Goal: Task Accomplishment & Management: Manage account settings

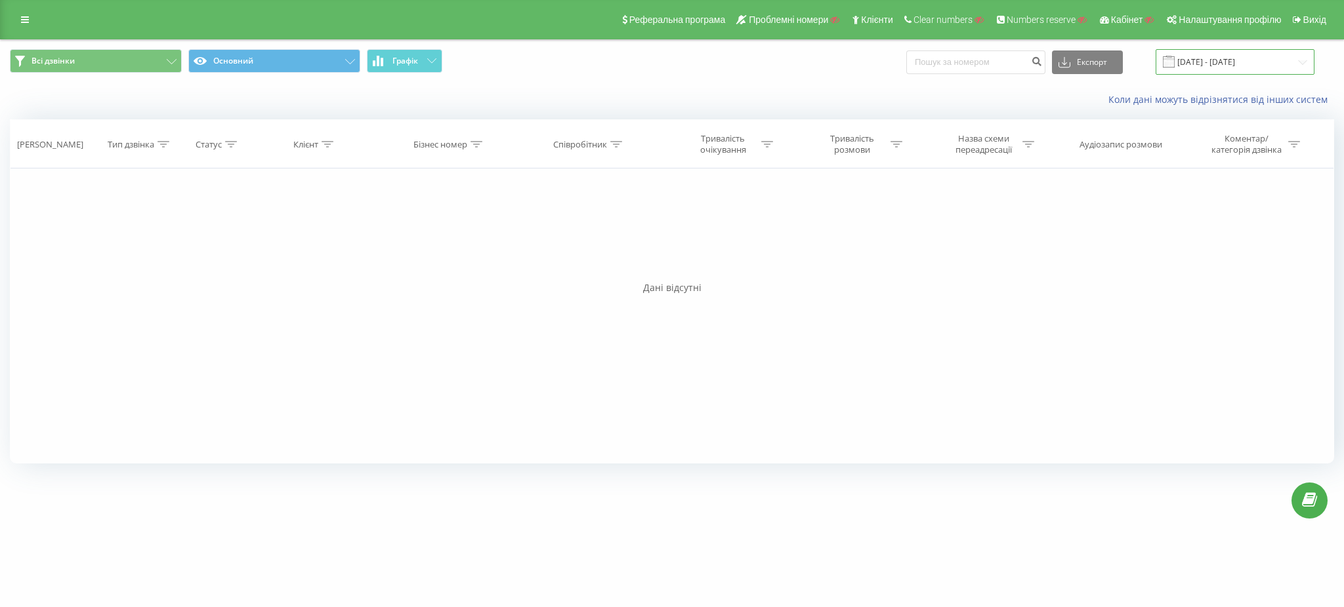
click at [1252, 60] on input "22.07.2025 - 22.08.2025" at bounding box center [1234, 62] width 159 height 26
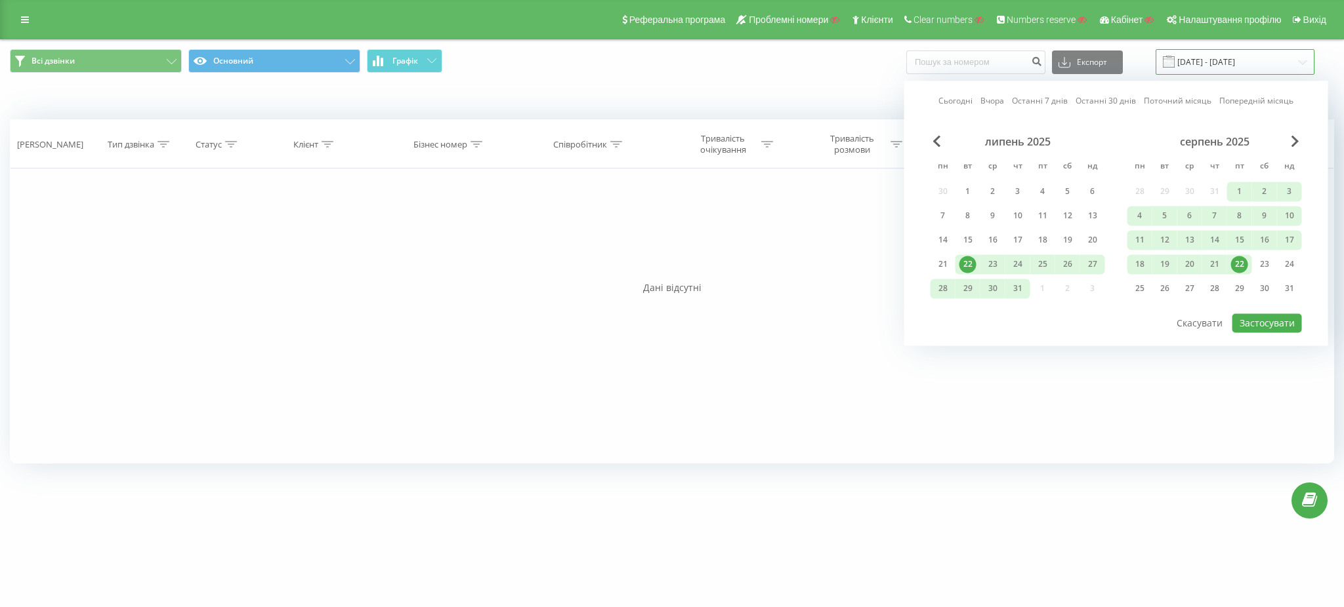
click at [1252, 60] on input "22.07.2025 - 22.08.2025" at bounding box center [1234, 62] width 159 height 26
click at [937, 142] on span "Previous Month" at bounding box center [937, 141] width 8 height 12
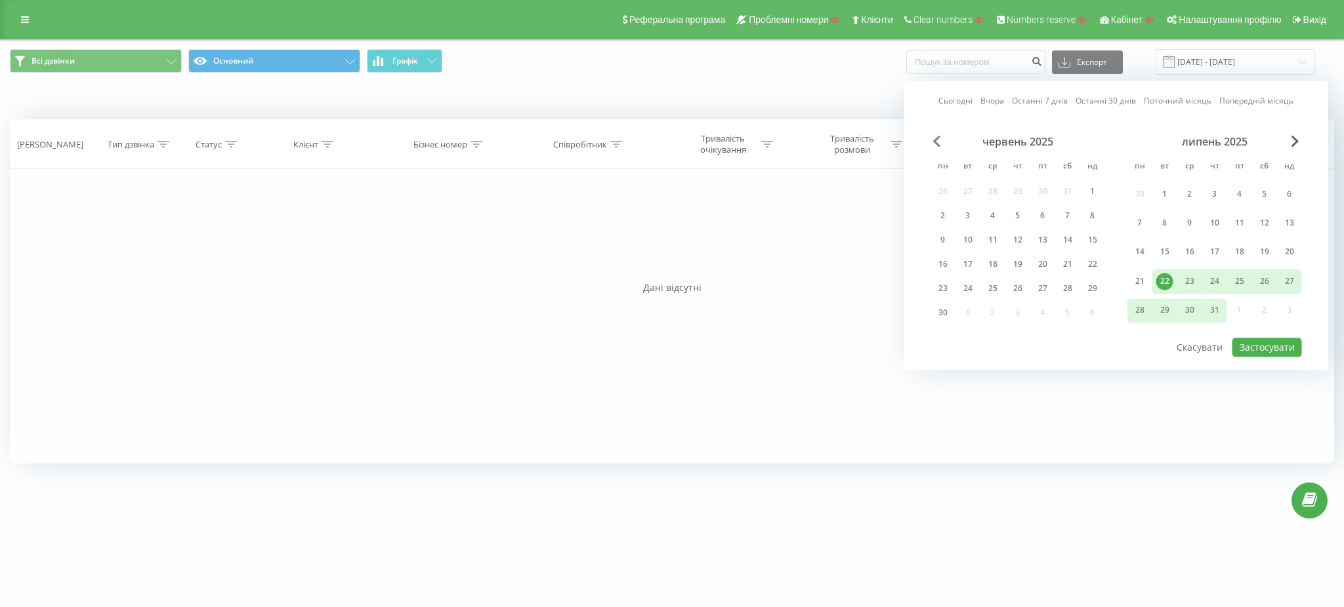
click at [937, 142] on span "Previous Month" at bounding box center [937, 141] width 8 height 12
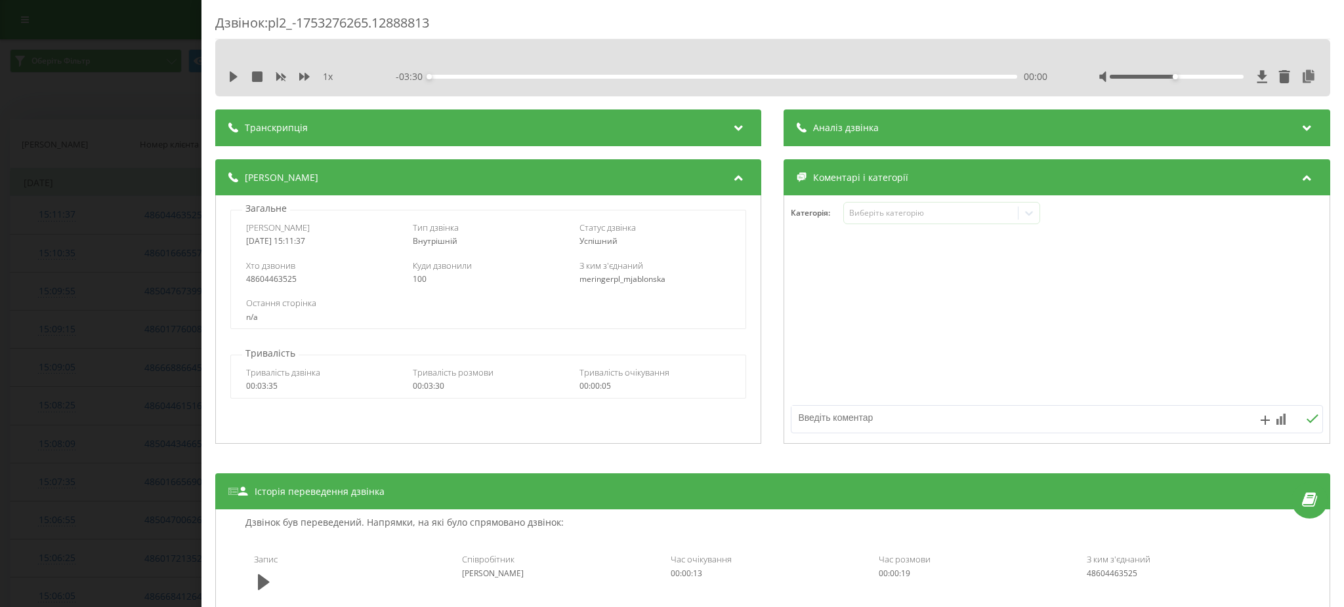
click at [78, 163] on div "Дзвінок : pl2_-1753276265.12888813 1 x - 03:30 00:00 00:00 Транскрипція Для AI-…" at bounding box center [672, 303] width 1344 height 607
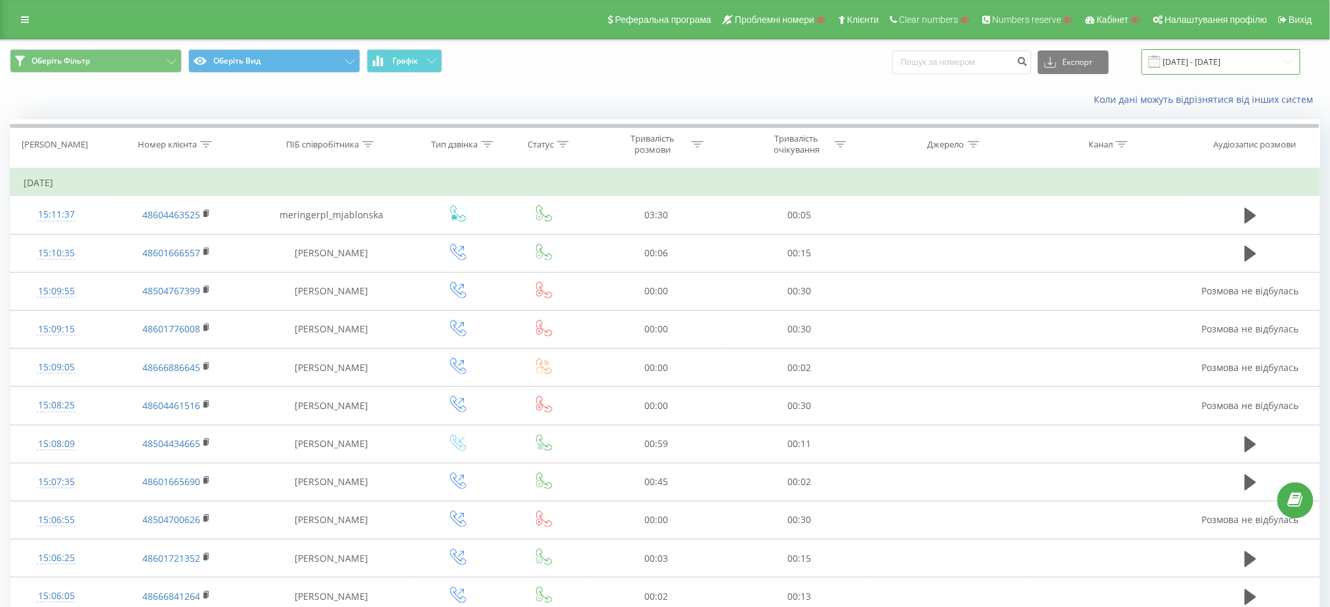
click at [1226, 56] on input "[DATE] - [DATE]" at bounding box center [1220, 62] width 159 height 26
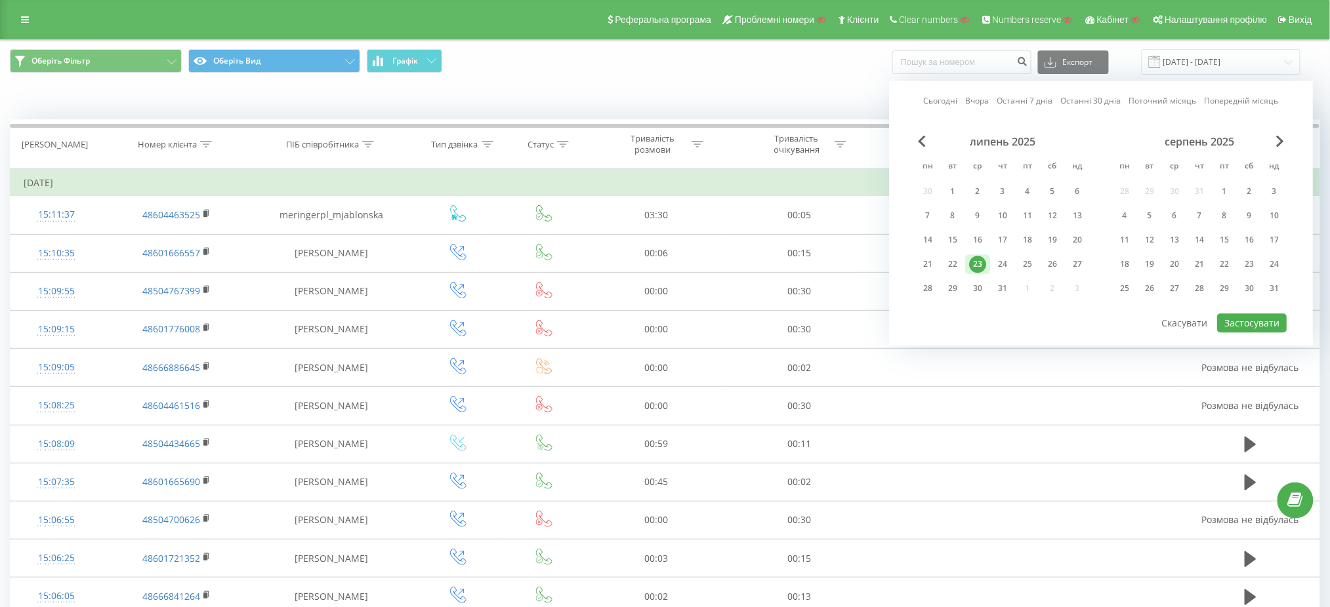
click at [764, 106] on div "Коли дані можуть відрізнятися вiд інших систем" at bounding box center [914, 99] width 831 height 13
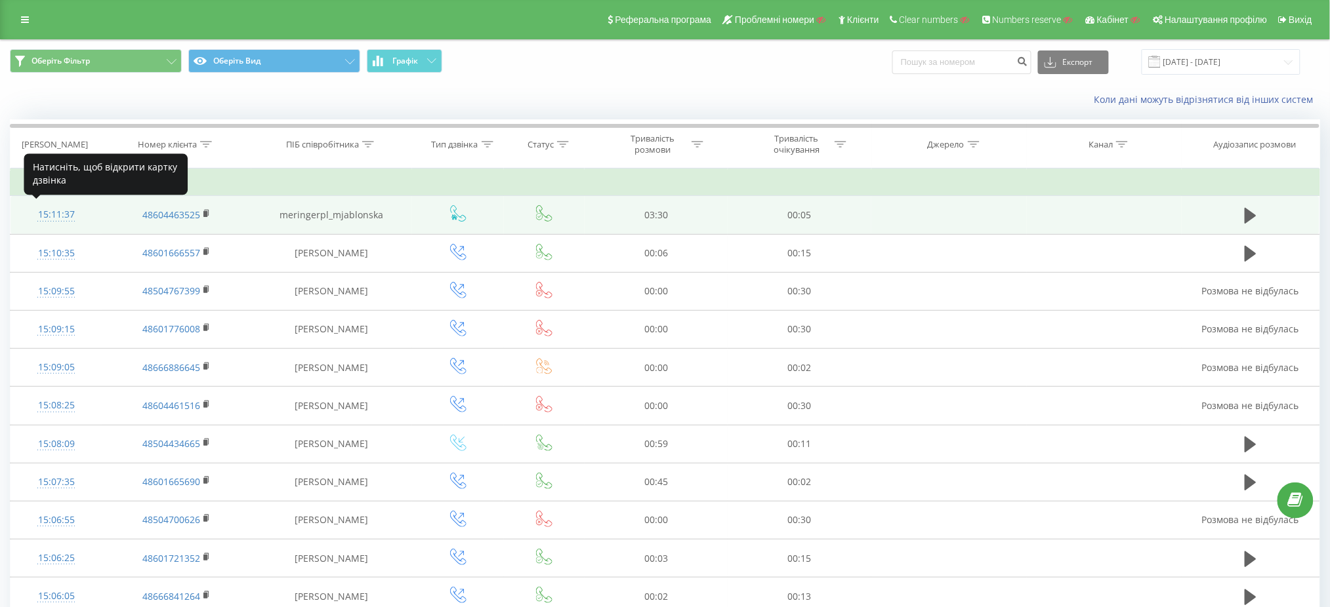
click at [33, 216] on div "15:11:37" at bounding box center [57, 215] width 66 height 26
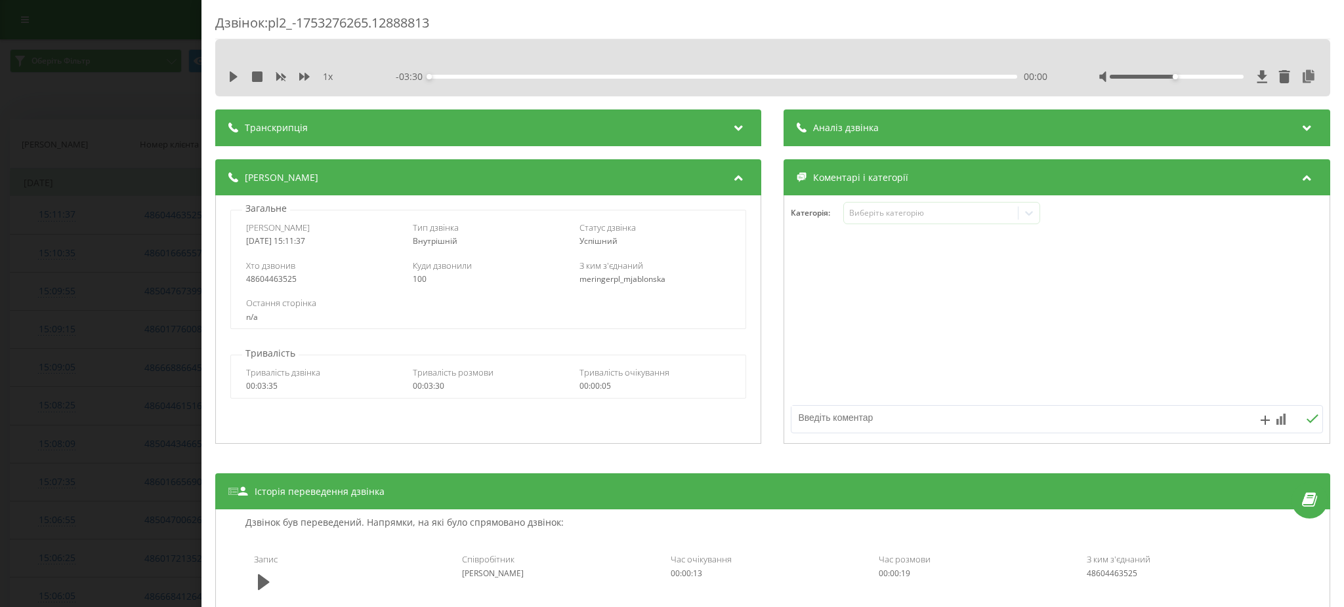
click at [674, 118] on div "Транскрипція" at bounding box center [488, 128] width 546 height 37
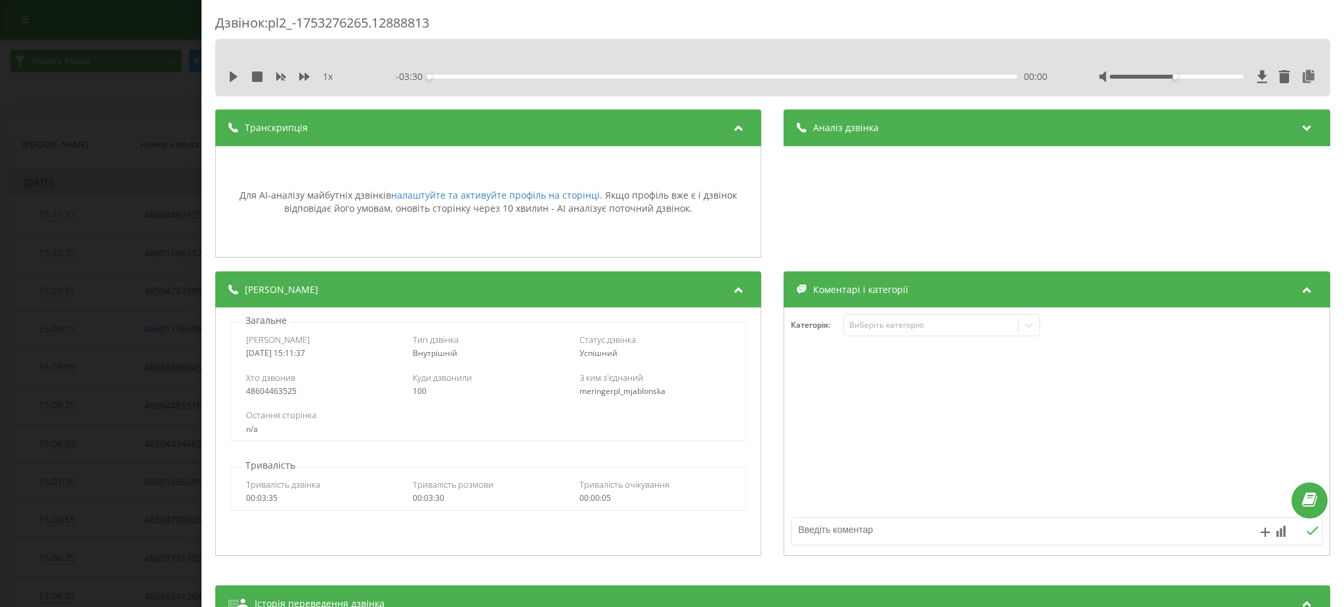
click at [661, 125] on div "Транскрипція" at bounding box center [488, 128] width 546 height 37
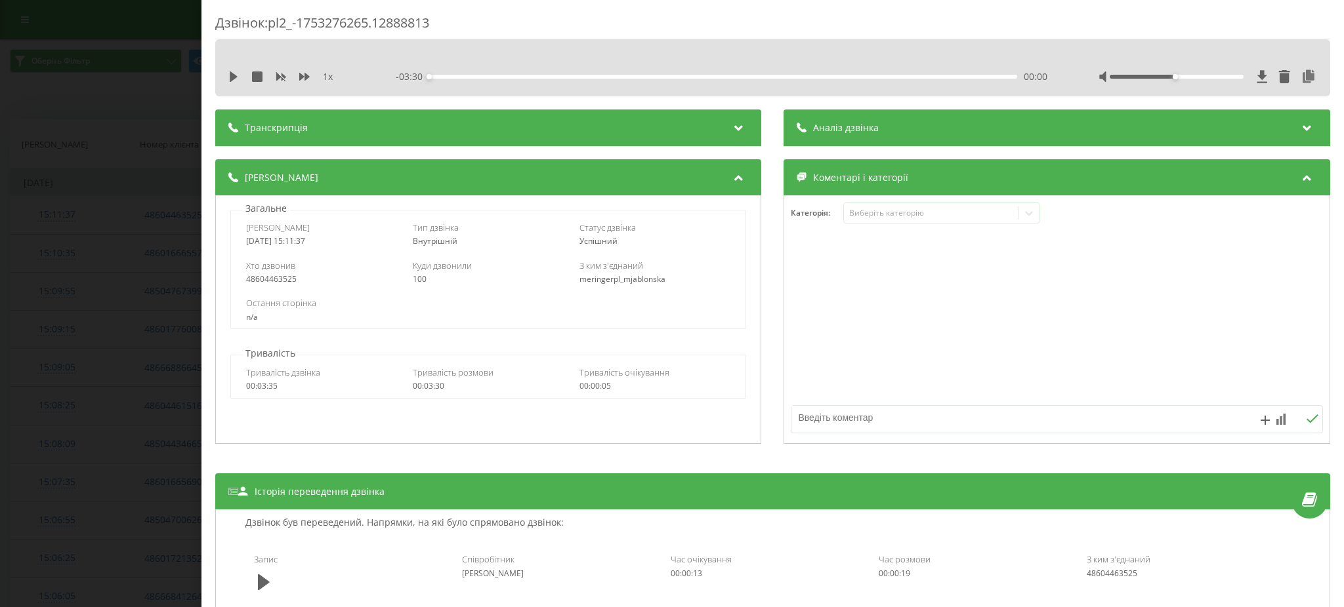
click at [969, 132] on div "Аналіз дзвінка" at bounding box center [1057, 128] width 546 height 37
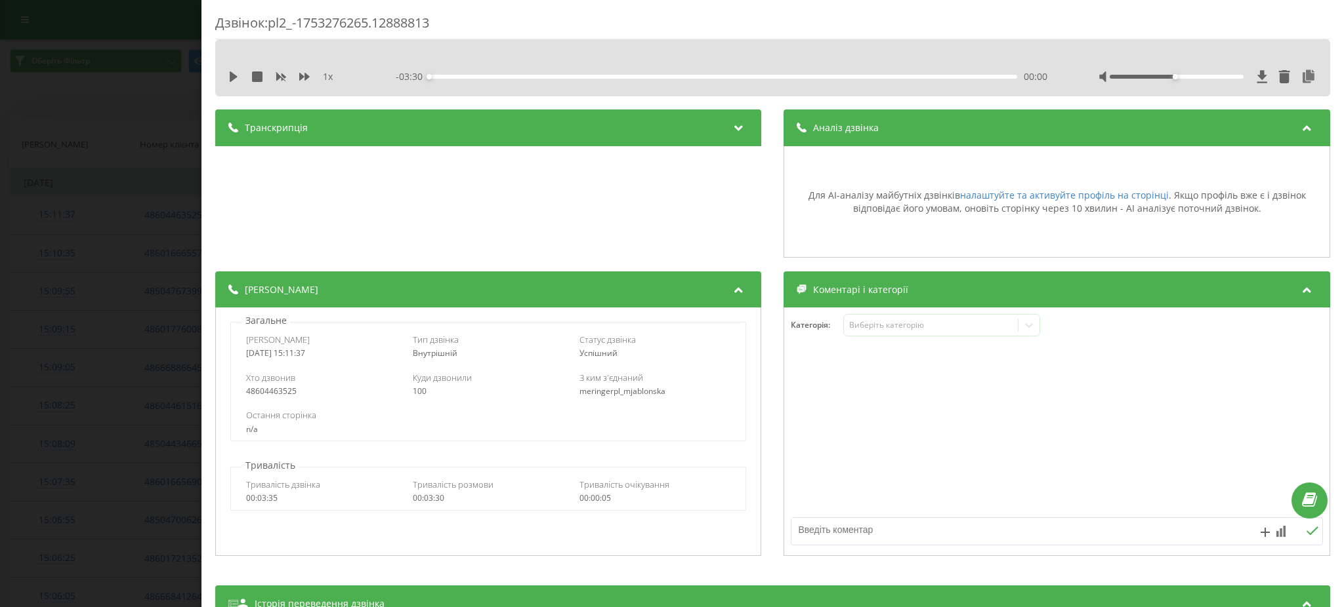
click at [969, 132] on div "Аналіз дзвінка" at bounding box center [1057, 128] width 546 height 37
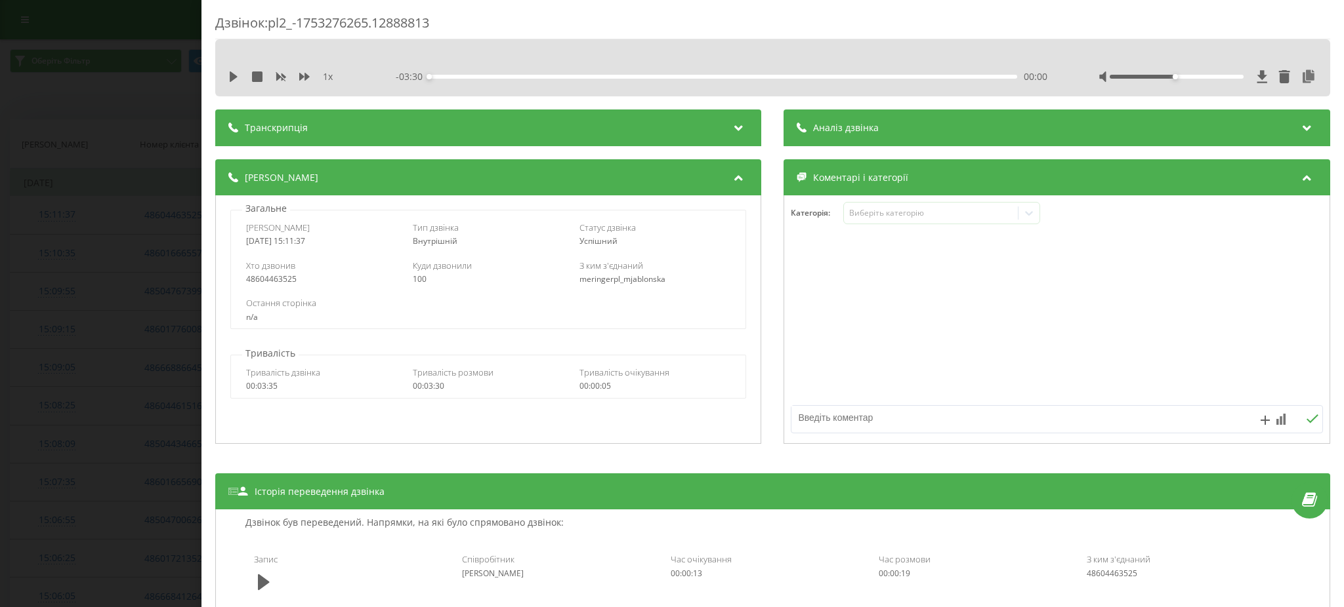
click at [79, 251] on div "Дзвінок : pl2_-1753276265.12888813 1 x - 03:30 00:00 00:00 Транскрипція Для AI-…" at bounding box center [672, 303] width 1344 height 607
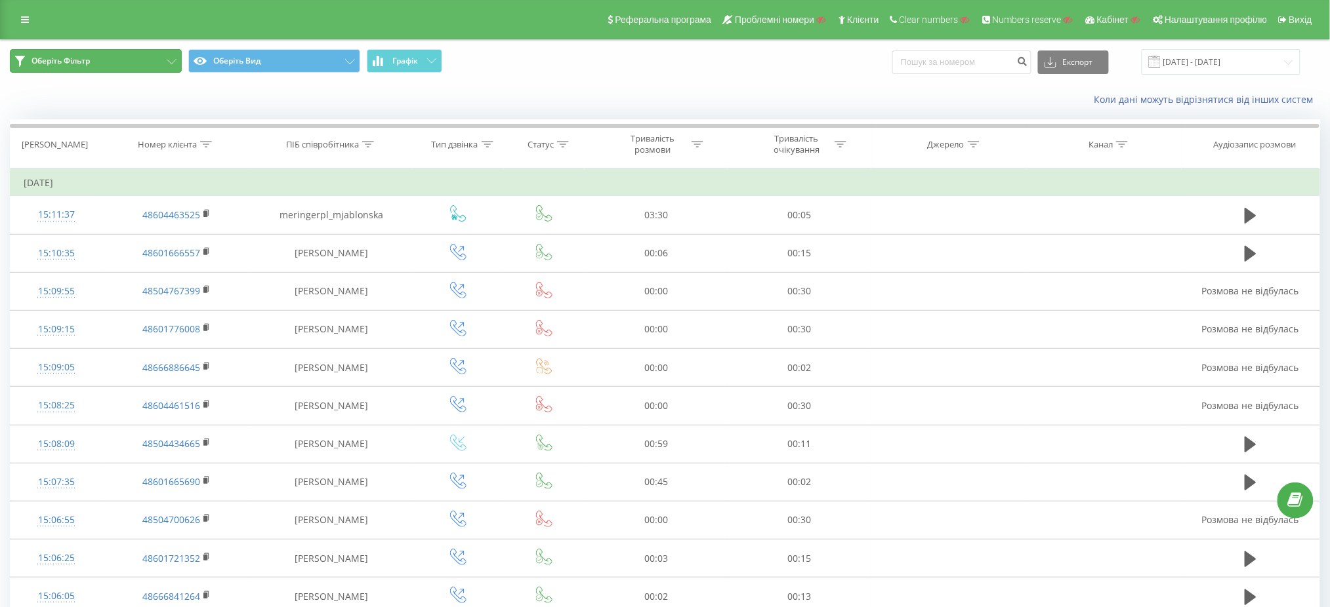
click at [144, 64] on button "Оберіть Фільтр" at bounding box center [96, 61] width 172 height 24
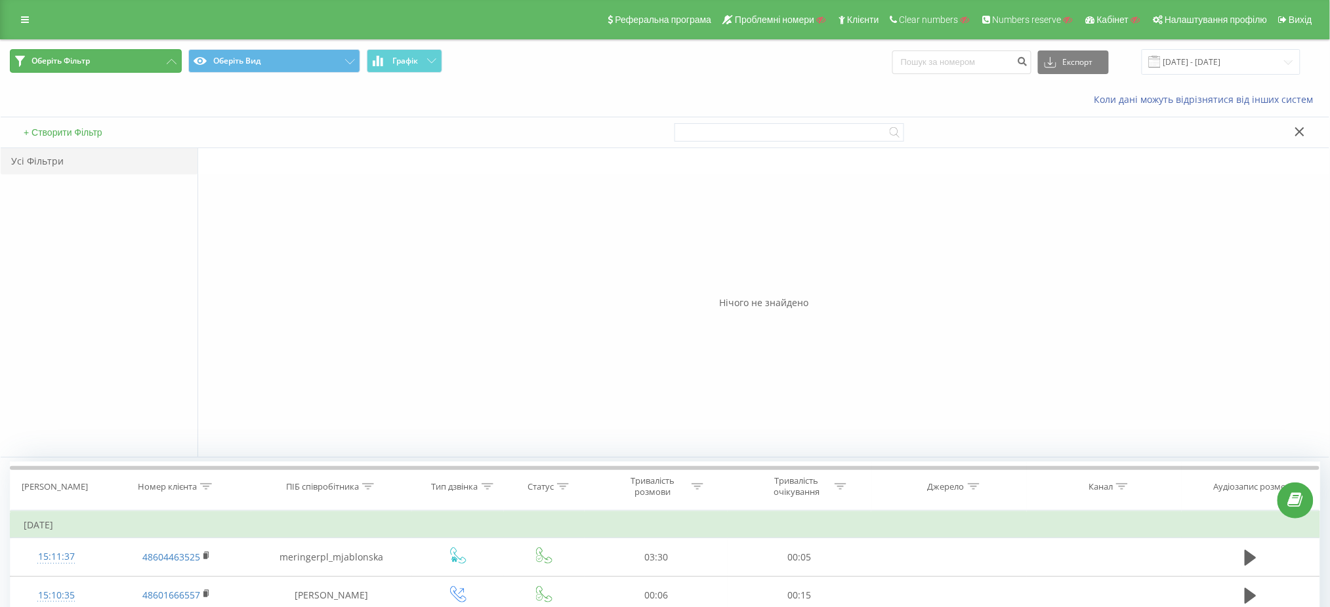
click at [144, 64] on button "Оберіть Фільтр" at bounding box center [96, 61] width 172 height 24
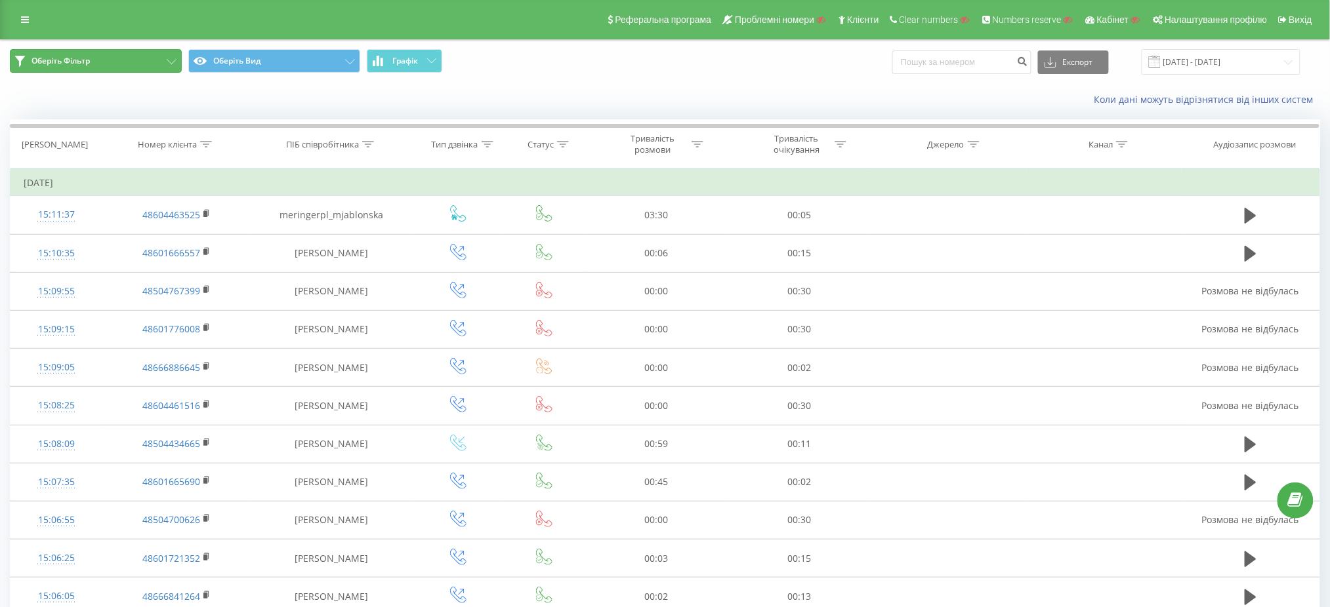
click at [164, 58] on button "Оберіть Фільтр" at bounding box center [96, 61] width 172 height 24
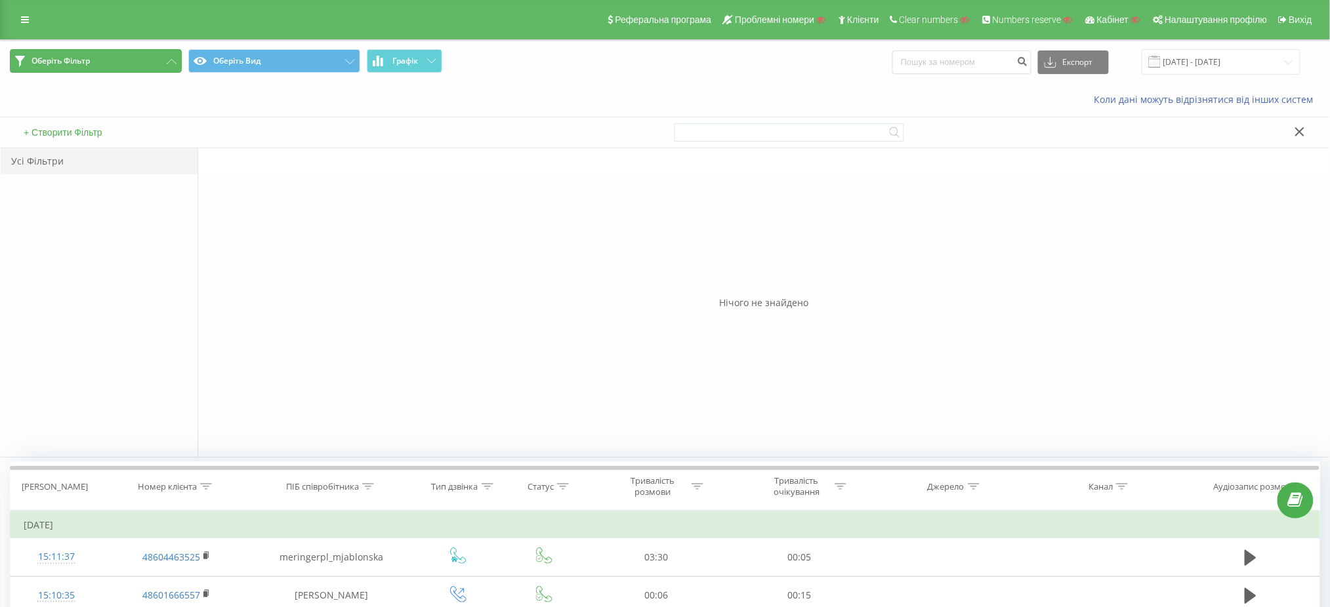
click at [164, 58] on button "Оберіть Фільтр" at bounding box center [96, 61] width 172 height 24
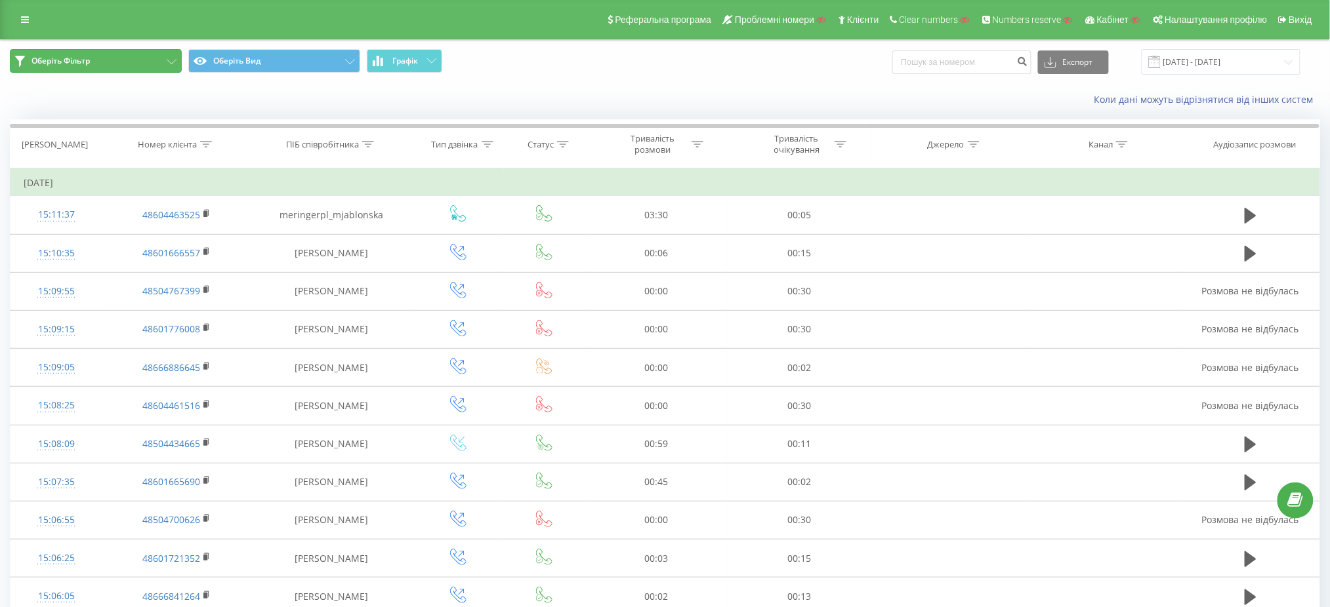
click at [164, 58] on button "Оберіть Фільтр" at bounding box center [96, 61] width 172 height 24
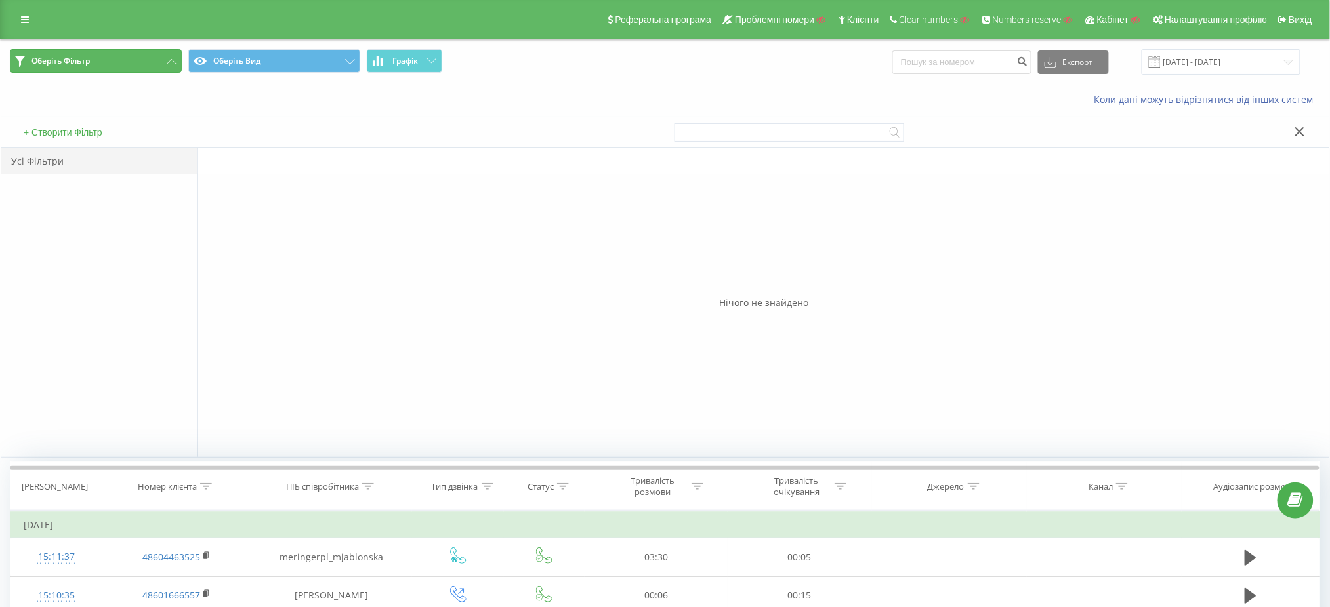
click at [164, 58] on button "Оберіть Фільтр" at bounding box center [96, 61] width 172 height 24
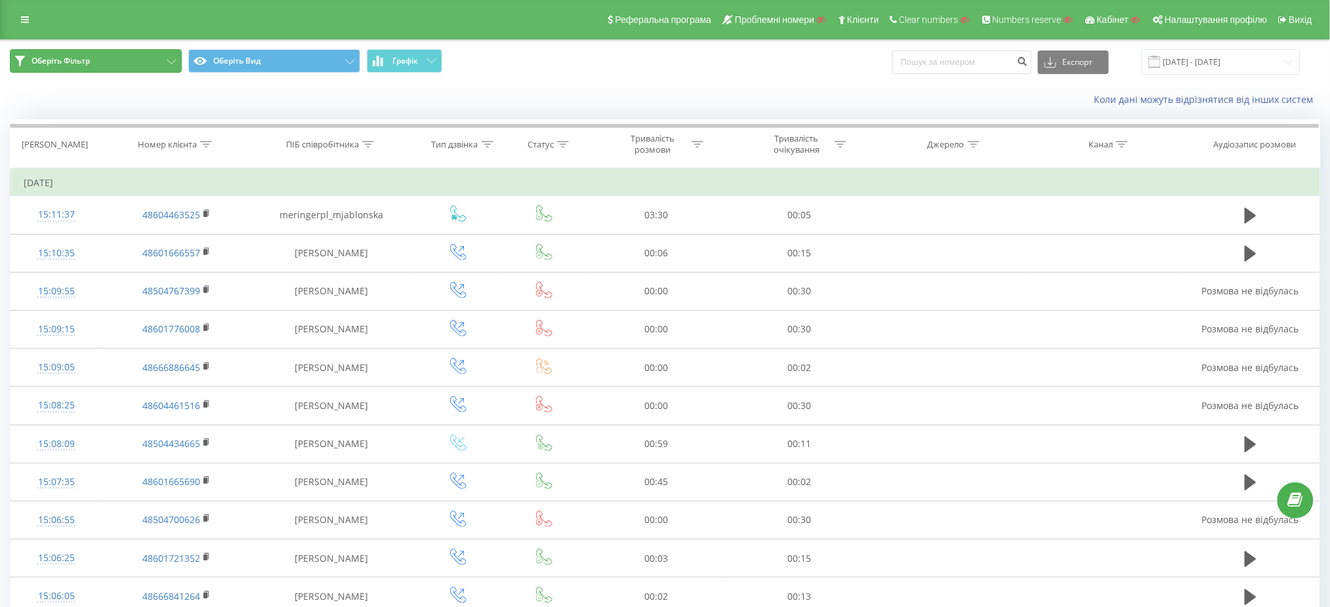
click at [164, 58] on button "Оберіть Фільтр" at bounding box center [96, 61] width 172 height 24
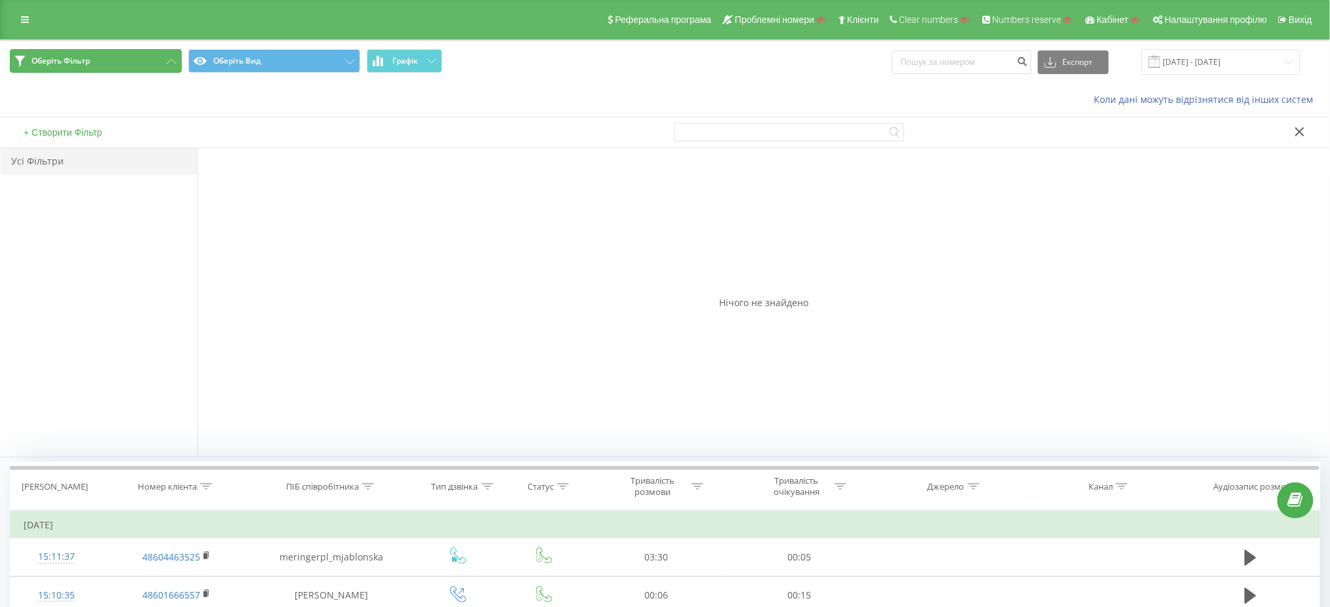
click at [164, 58] on button "Оберіть Фільтр" at bounding box center [96, 61] width 172 height 24
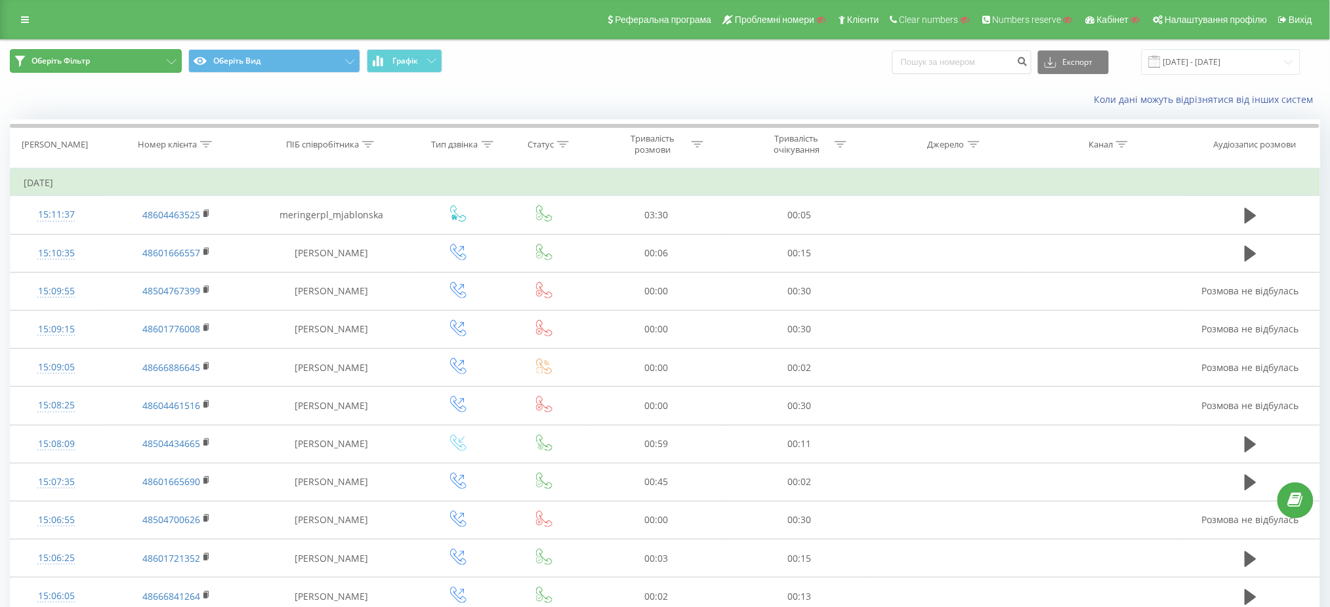
click at [164, 58] on button "Оберіть Фільтр" at bounding box center [96, 61] width 172 height 24
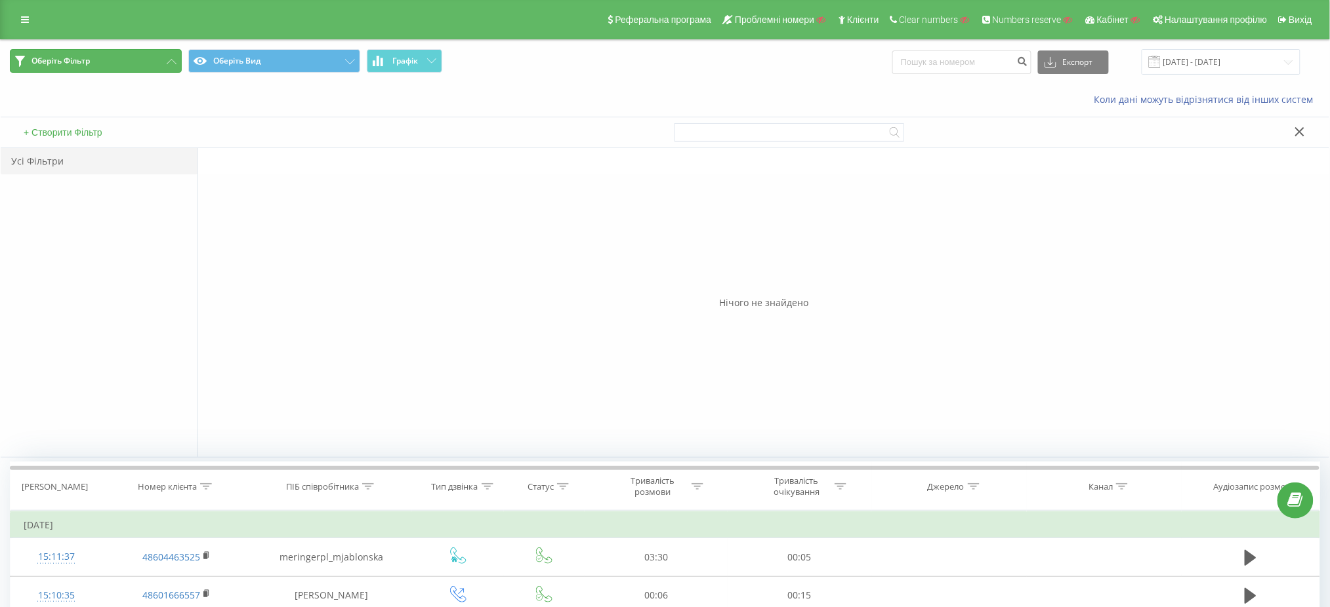
click at [164, 58] on button "Оберіть Фільтр" at bounding box center [96, 61] width 172 height 24
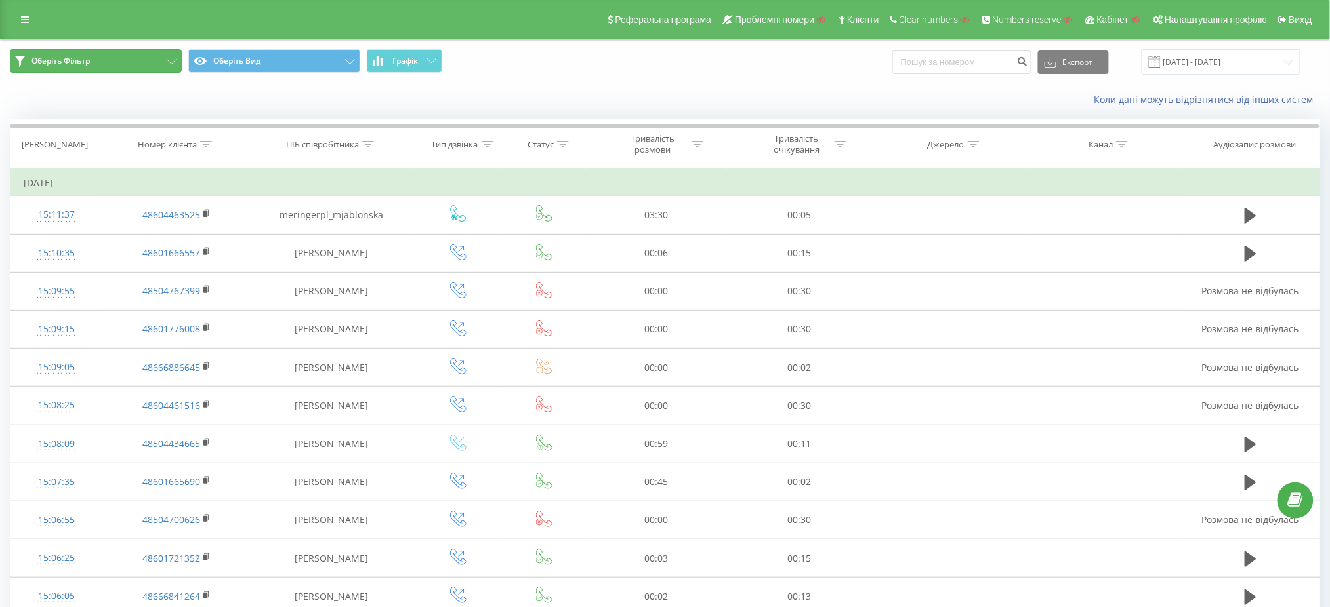
click at [164, 58] on button "Оберіть Фільтр" at bounding box center [96, 61] width 172 height 24
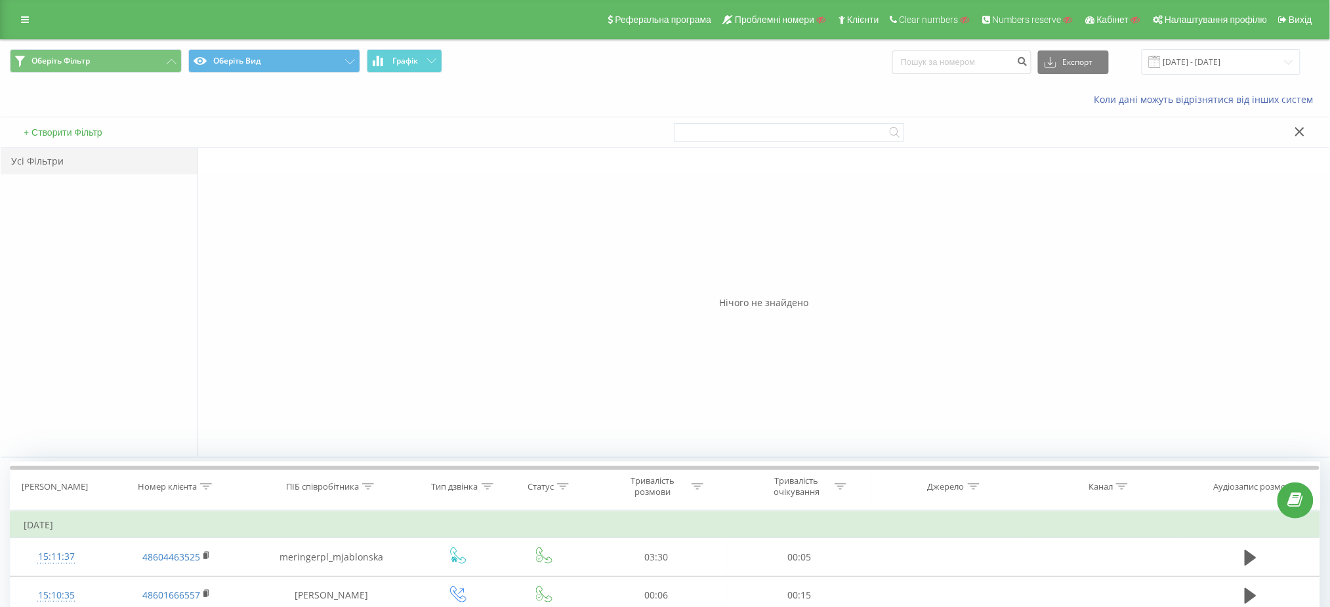
click at [64, 131] on button "+ Створити Фільтр" at bounding box center [63, 133] width 87 height 12
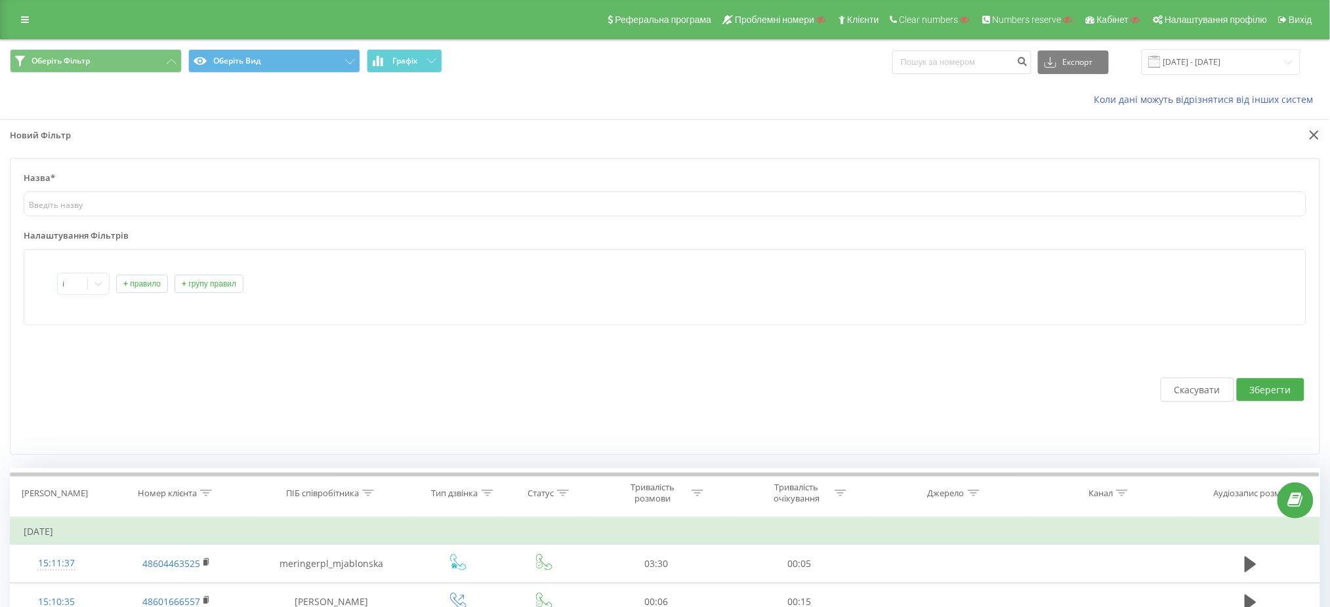
click at [138, 289] on button "+ правило" at bounding box center [142, 284] width 52 height 18
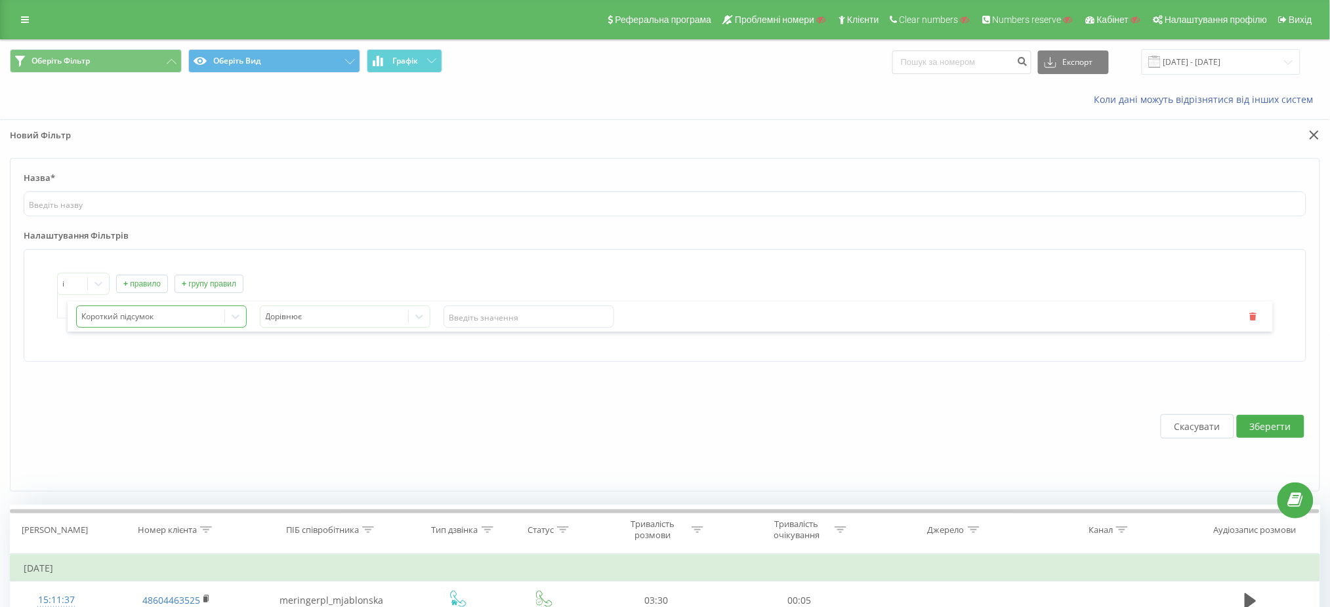
click at [200, 314] on div at bounding box center [151, 317] width 138 height 15
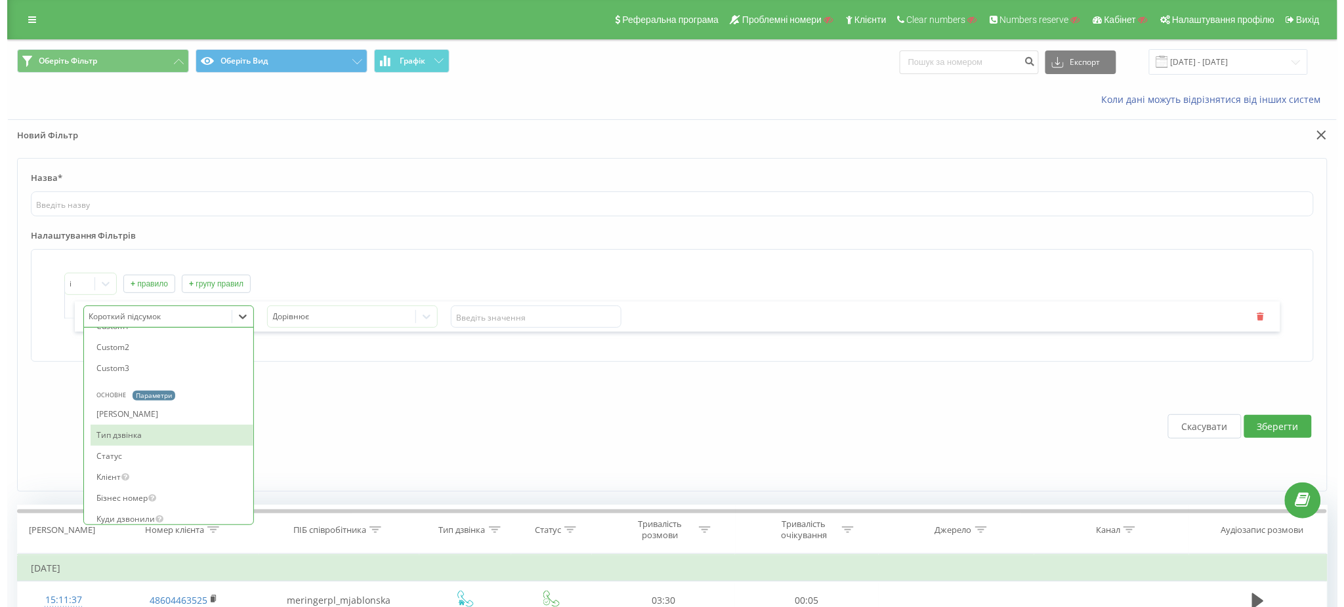
scroll to position [699, 0]
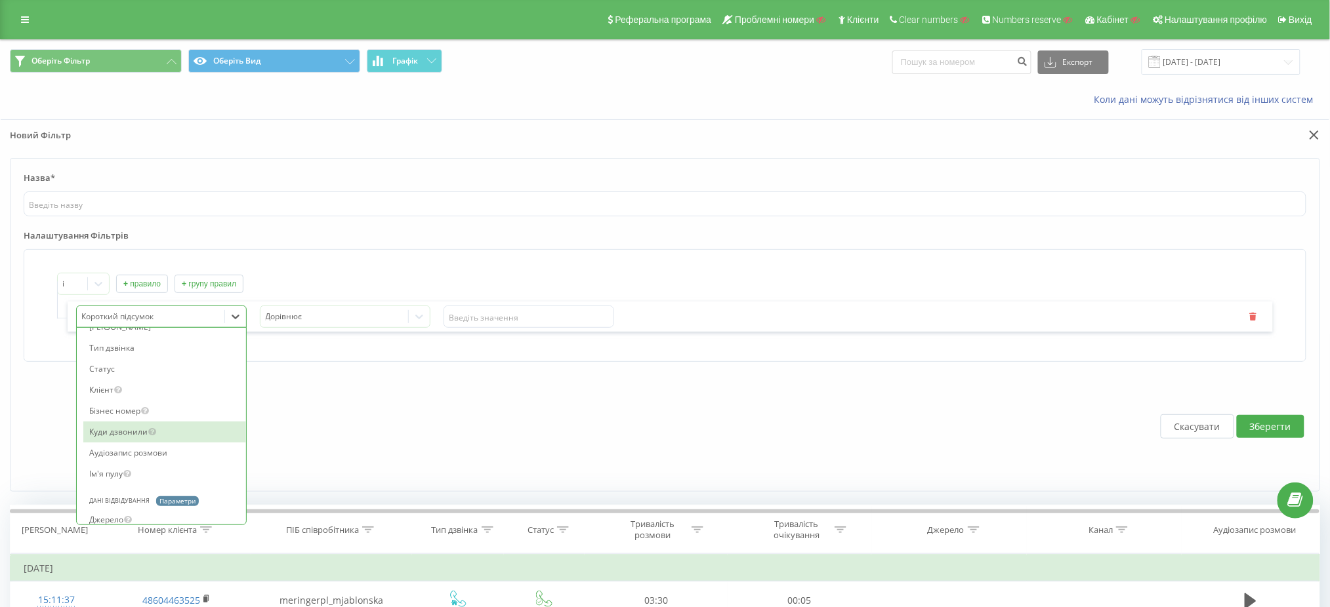
click at [131, 443] on div "Куди дзвонили" at bounding box center [164, 432] width 163 height 21
click at [520, 308] on input "text" at bounding box center [528, 317] width 171 height 22
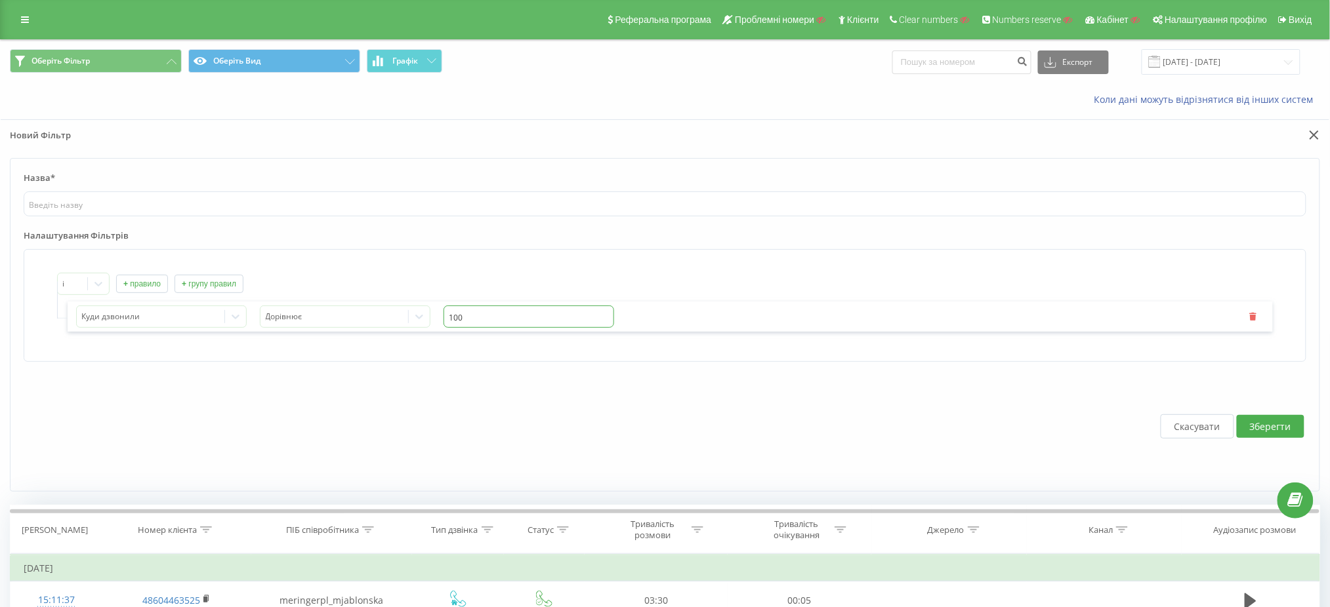
type input "100"
click at [1267, 427] on button "Зберегти" at bounding box center [1271, 426] width 68 height 23
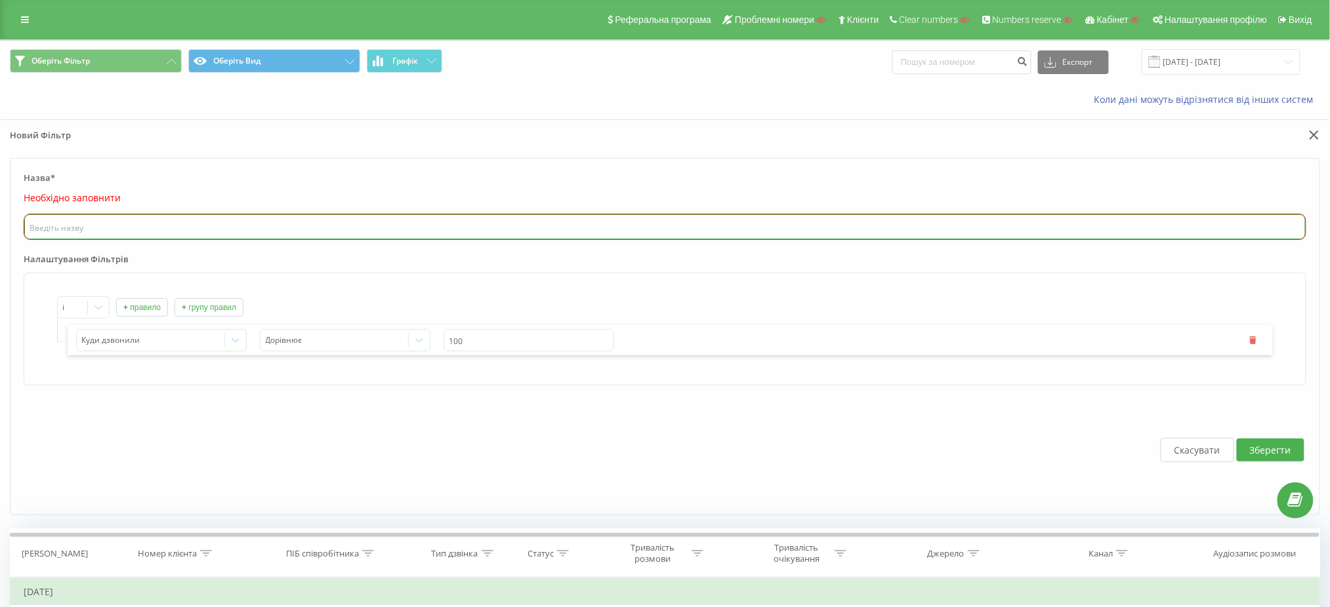
click at [89, 232] on input "text" at bounding box center [664, 227] width 1281 height 25
type input "1"
click at [1258, 447] on button "Зберегти" at bounding box center [1271, 450] width 68 height 23
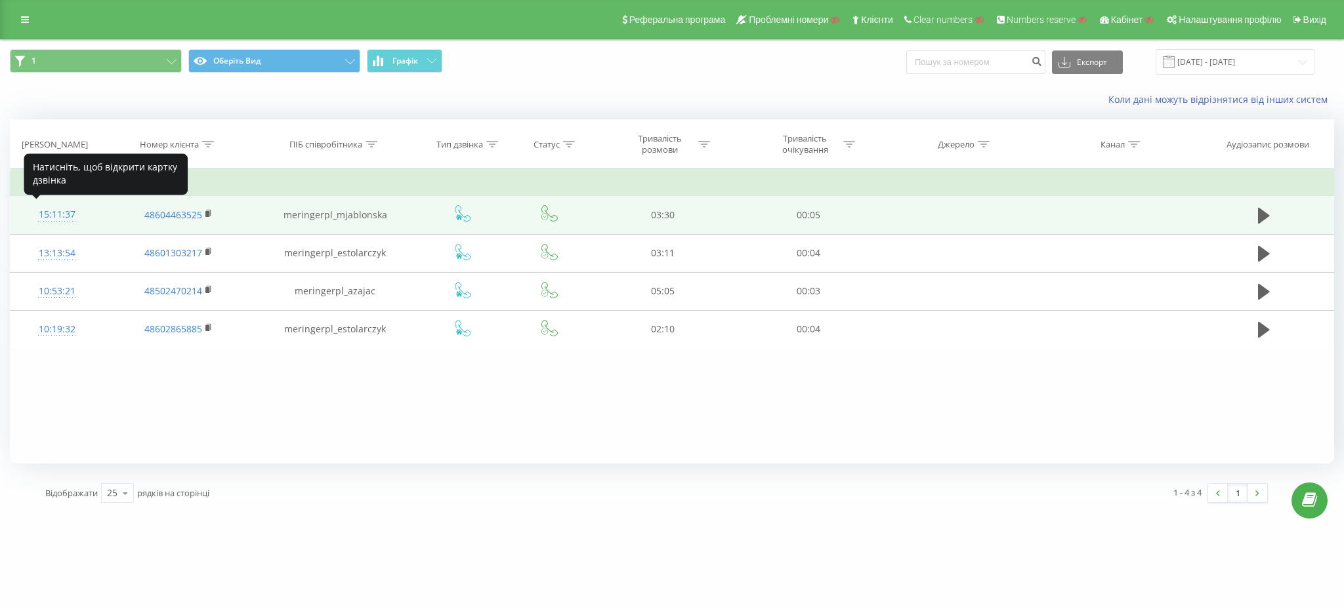
click at [54, 222] on div "15:11:37" at bounding box center [57, 215] width 66 height 26
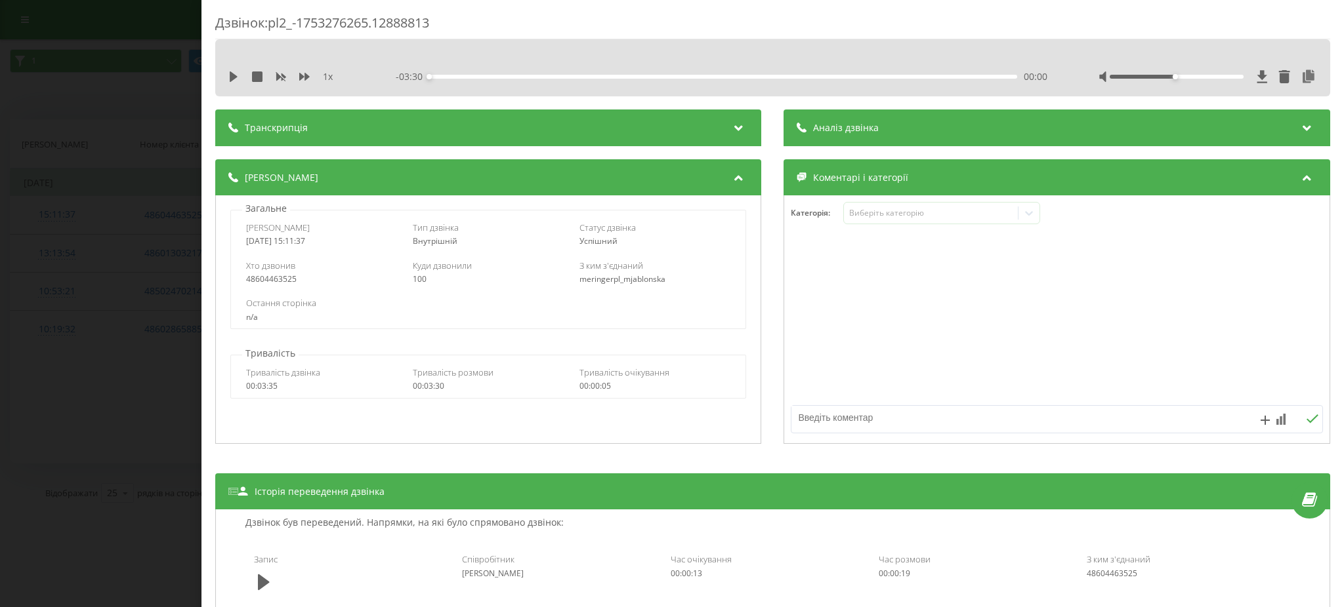
click at [178, 184] on div "Дзвінок : pl2_-1753276265.12888813 1 x - 03:30 00:00 00:00 Транскрипція Для AI-…" at bounding box center [672, 303] width 1344 height 607
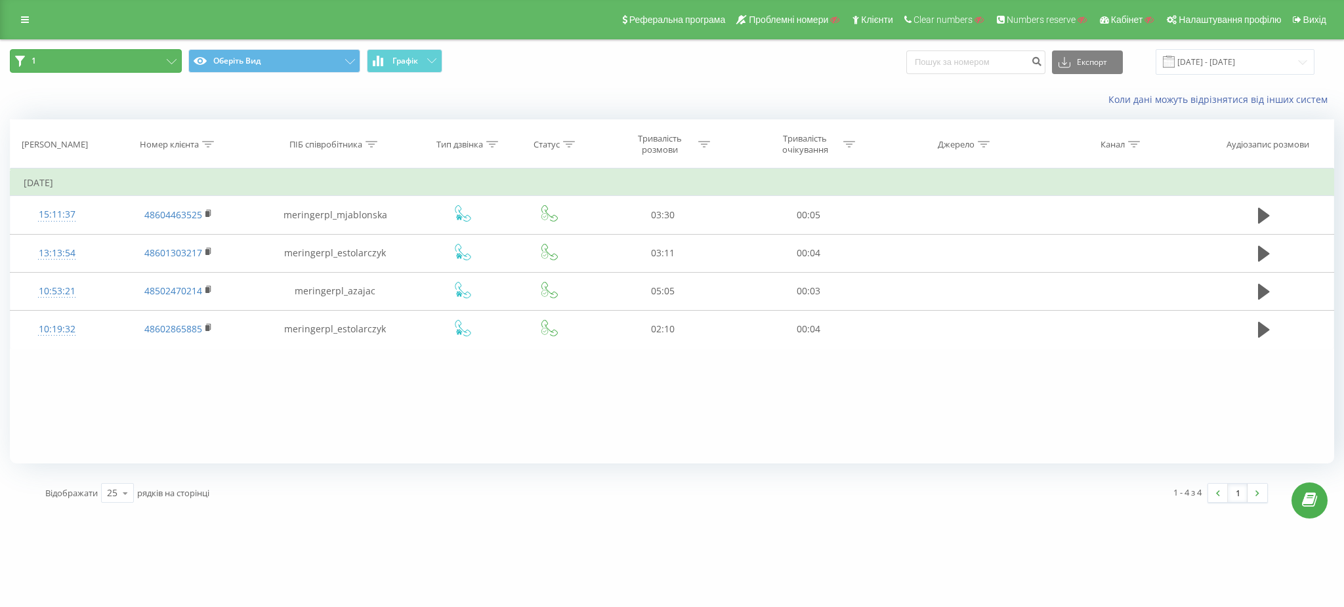
click at [150, 59] on button "1" at bounding box center [96, 61] width 172 height 24
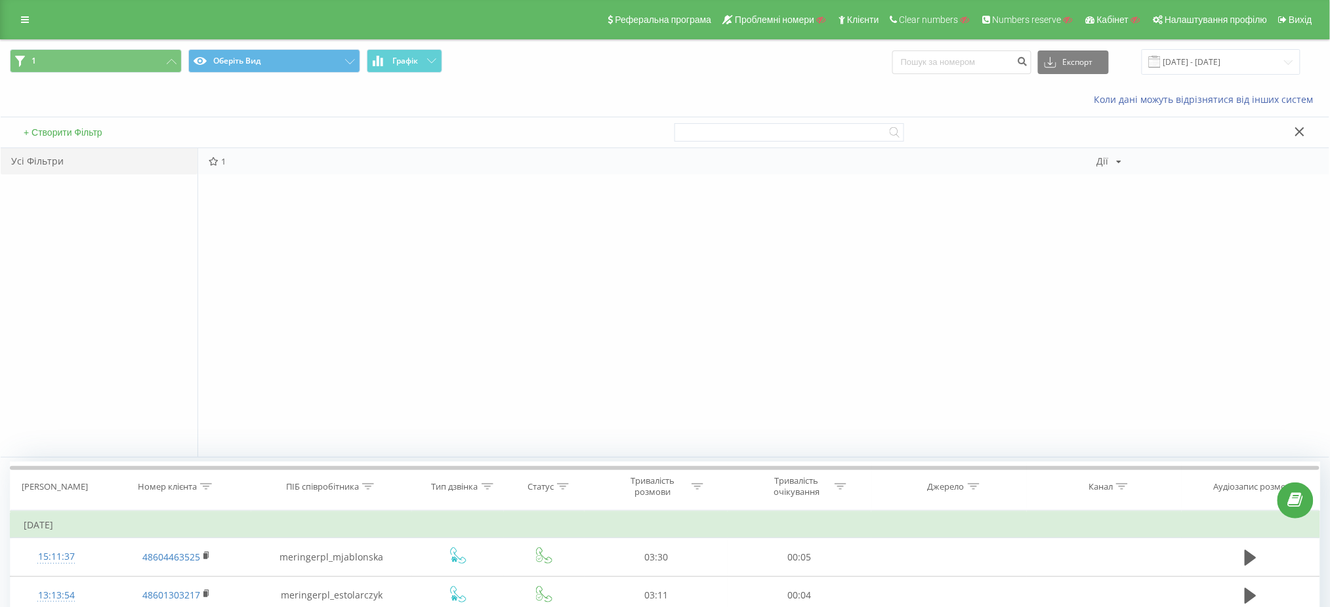
click at [309, 163] on span "1" at bounding box center [653, 161] width 888 height 9
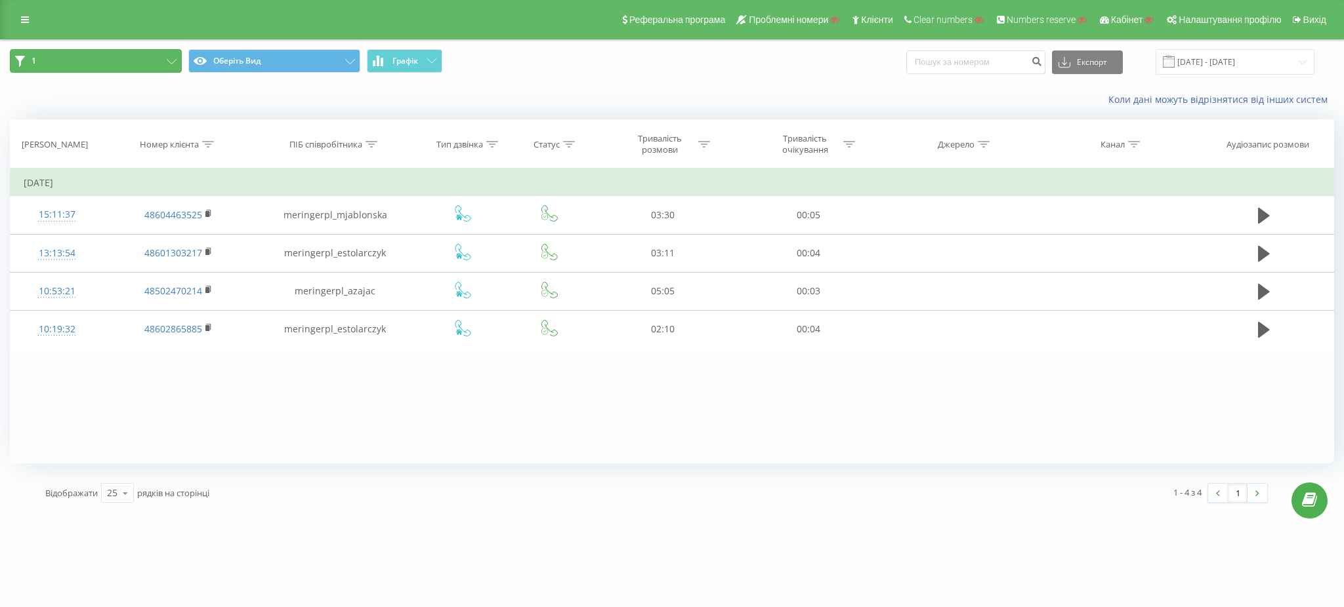
click at [96, 60] on button "1" at bounding box center [96, 61] width 172 height 24
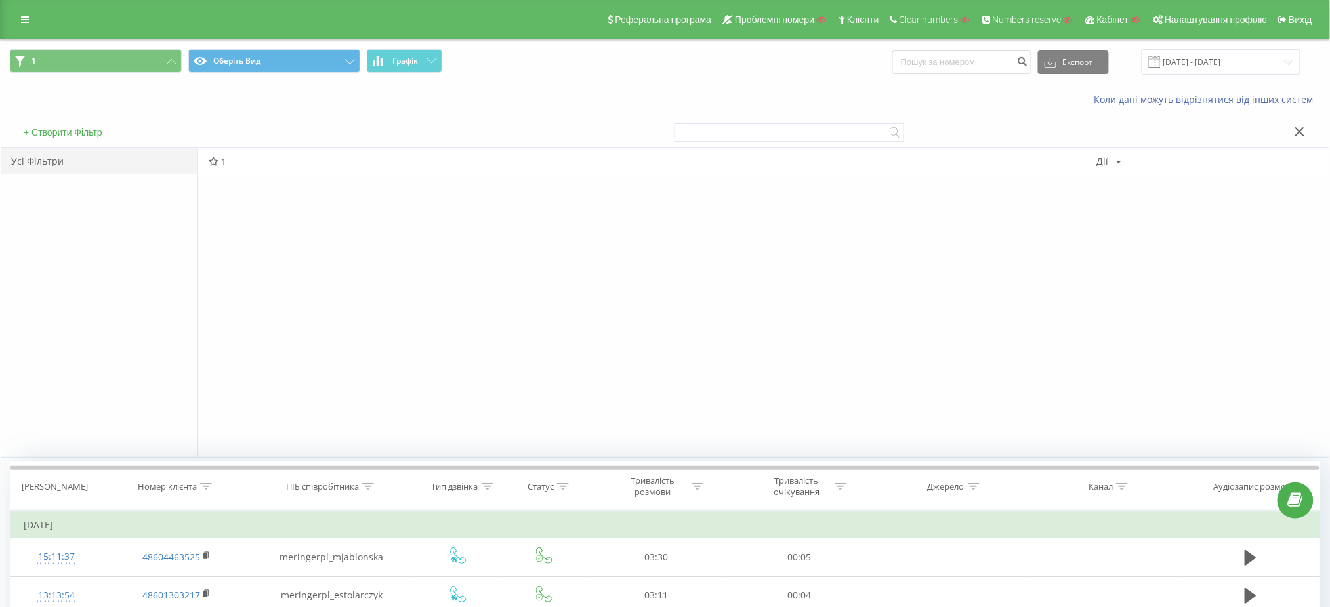
click at [66, 162] on div "Усі Фільтри" at bounding box center [99, 161] width 197 height 26
click at [1111, 161] on div "Дії Редагувати Копіювати Видалити За замовчуванням Поділитися" at bounding box center [1109, 161] width 25 height 9
click at [1136, 173] on span "Редагувати" at bounding box center [1154, 178] width 44 height 11
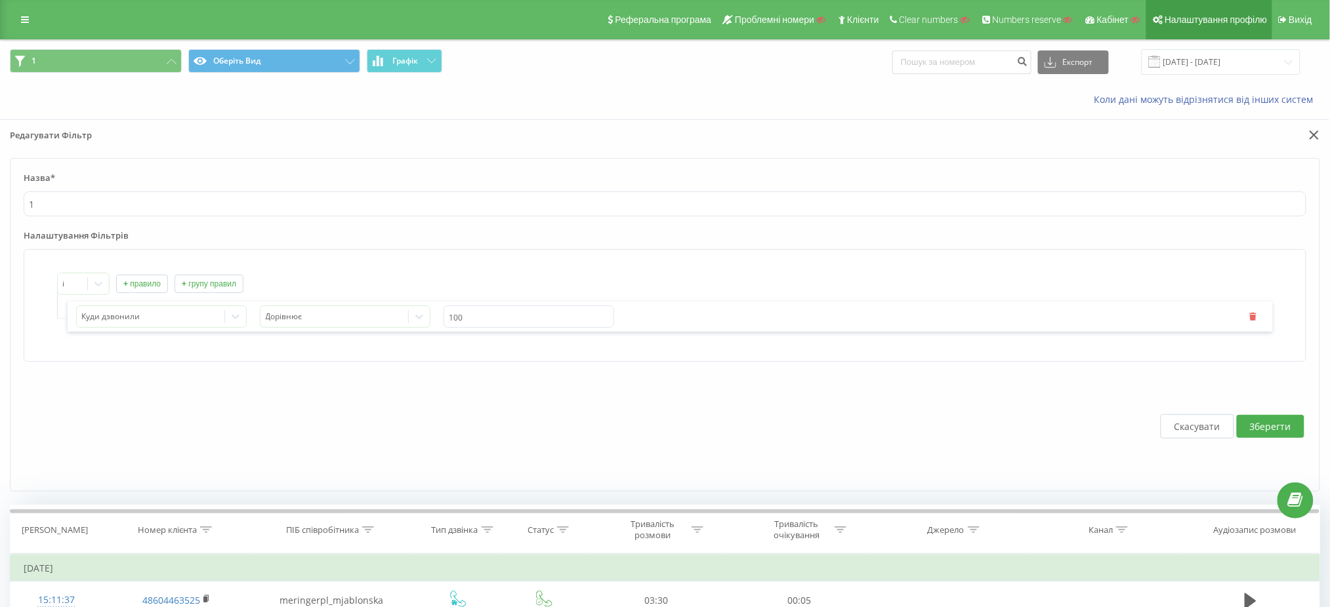
click at [1220, 21] on span "Налаштування профілю" at bounding box center [1215, 19] width 102 height 10
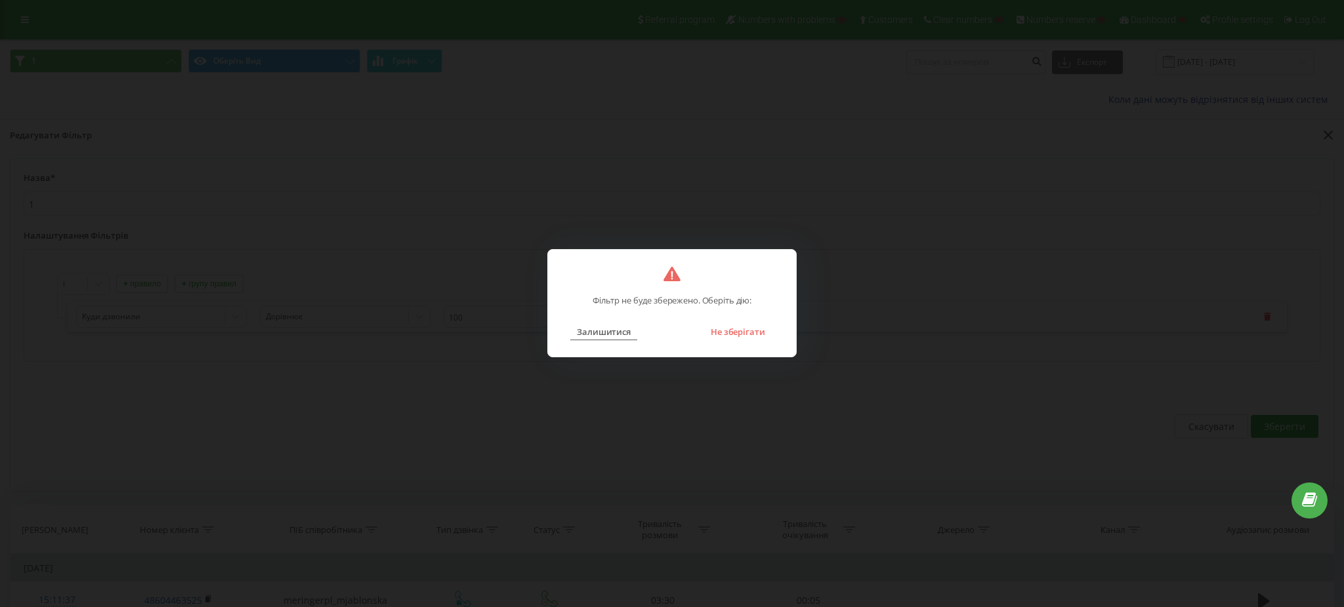
click at [586, 324] on button "Залишитися" at bounding box center [603, 331] width 67 height 17
click at [749, 332] on button "Не зберігати" at bounding box center [738, 331] width 68 height 17
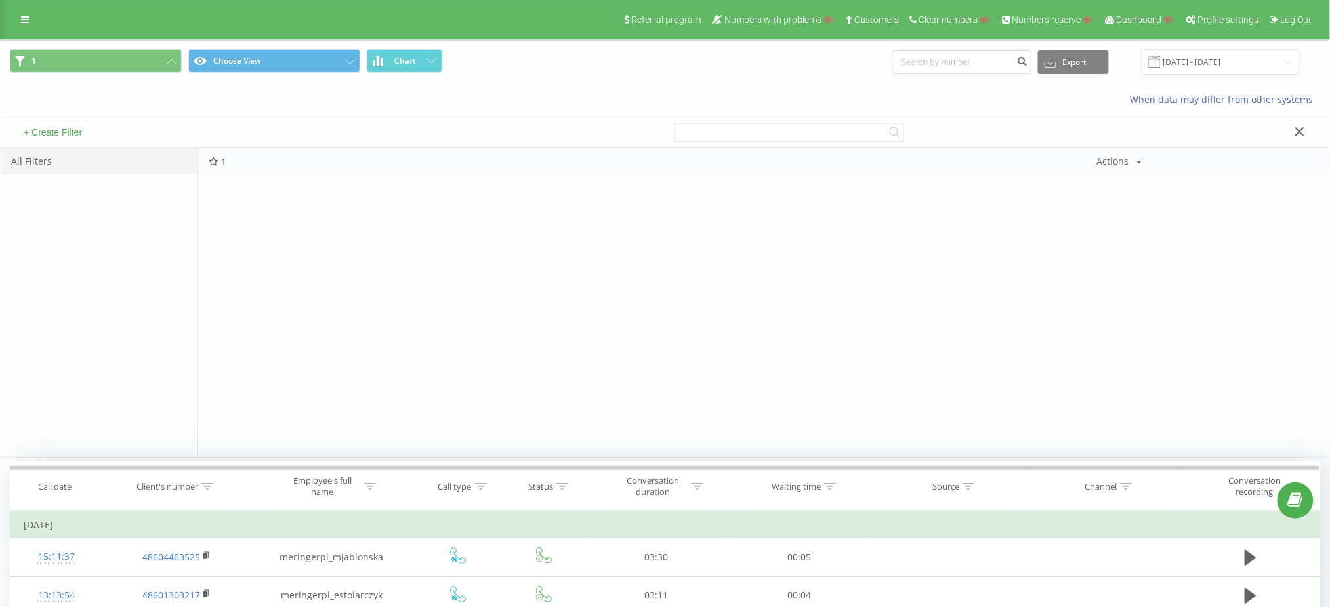
click at [310, 155] on div "1 Actions Edit Copy Delete Default Share" at bounding box center [763, 161] width 1131 height 26
click at [1132, 165] on div "Actions Edit Copy Delete Default Share" at bounding box center [1119, 161] width 45 height 9
click at [1145, 184] on span "Edit" at bounding box center [1139, 178] width 14 height 11
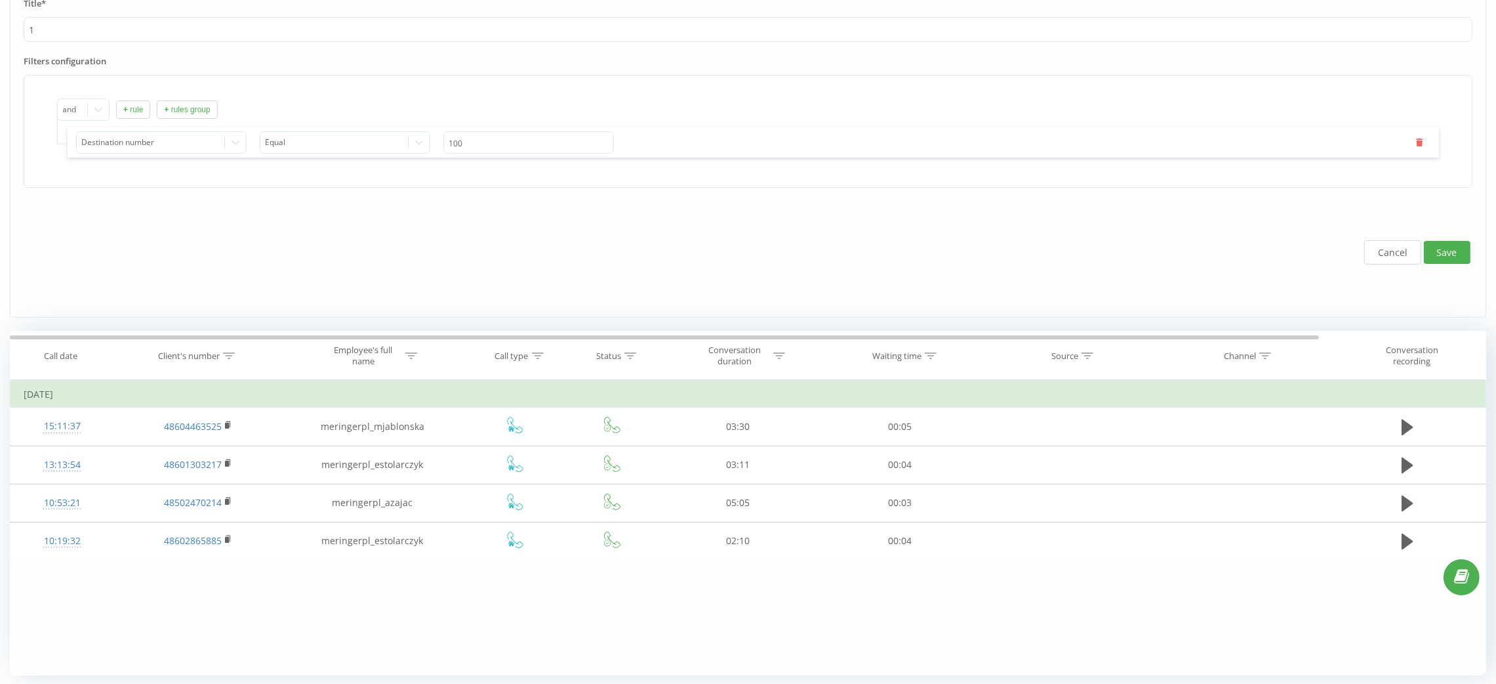
scroll to position [76, 0]
